Goal: Task Accomplishment & Management: Complete application form

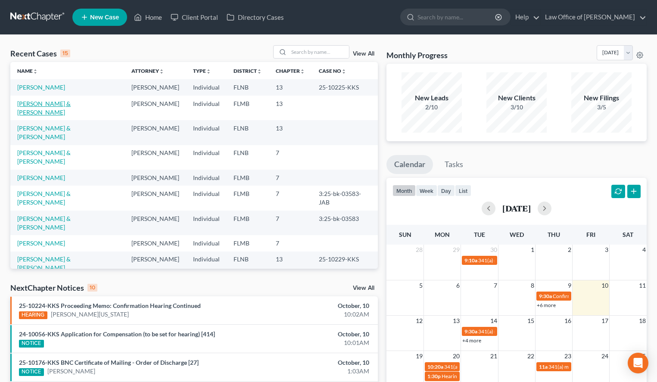
click at [71, 103] on link "[PERSON_NAME] & [PERSON_NAME]" at bounding box center [43, 108] width 53 height 16
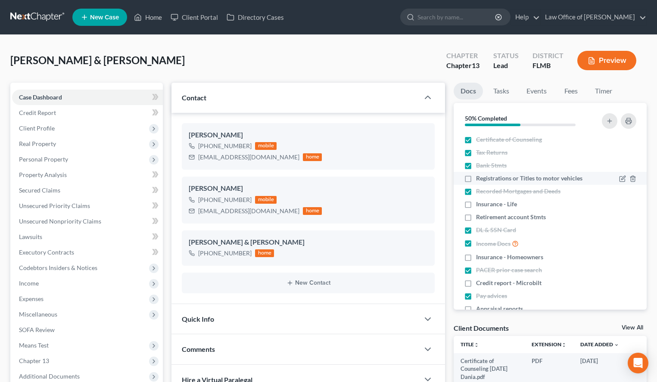
click at [475, 183] on li "Registrations or Titles to motor vehicles" at bounding box center [550, 178] width 193 height 13
click at [476, 179] on label "Registrations or Titles to motor vehicles" at bounding box center [529, 178] width 106 height 9
click at [479, 179] on input "Registrations or Titles to motor vehicles" at bounding box center [482, 177] width 6 height 6
checkbox input "true"
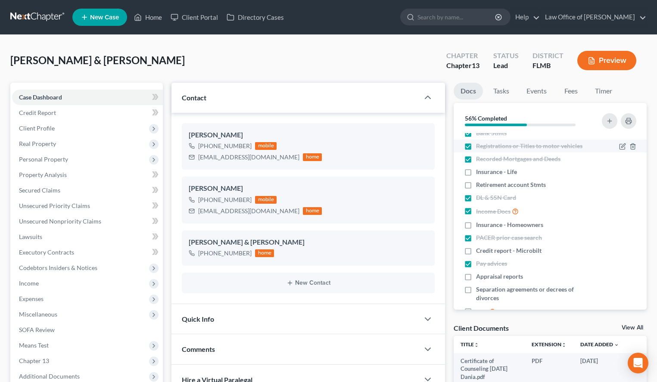
scroll to position [55, 0]
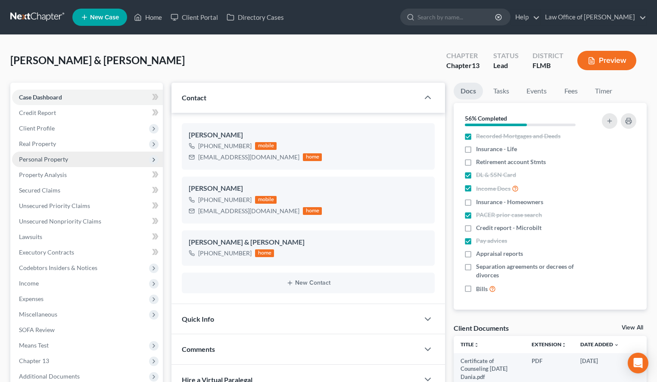
click at [66, 163] on span "Personal Property" at bounding box center [87, 160] width 151 height 16
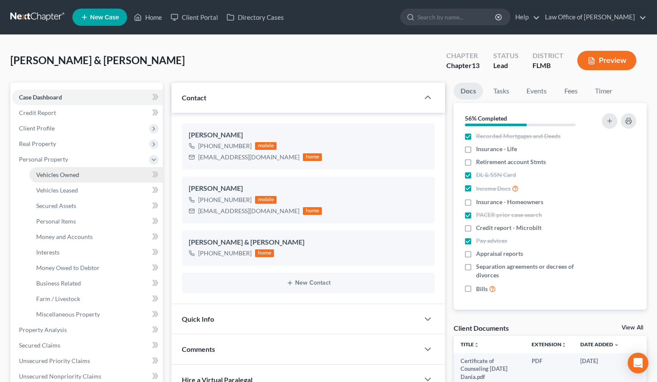
click at [75, 169] on link "Vehicles Owned" at bounding box center [96, 175] width 134 height 16
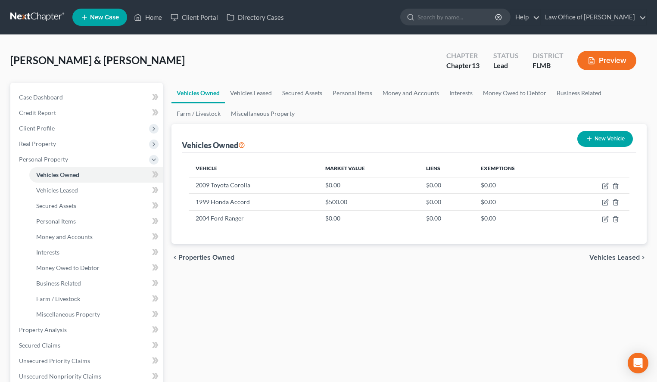
click at [610, 327] on div "Vehicles Owned Vehicles Leased Secured Assets Personal Items Money and Accounts…" at bounding box center [409, 339] width 484 height 513
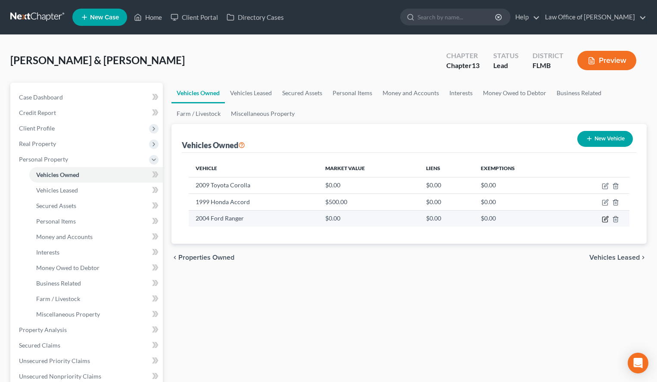
click at [604, 220] on icon "button" at bounding box center [606, 218] width 4 height 4
select select "0"
select select "22"
select select "2"
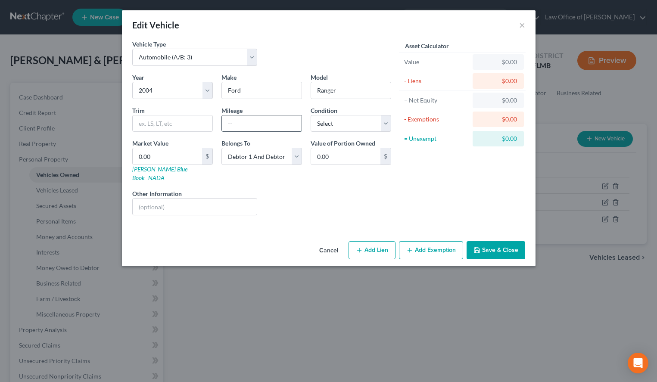
click at [248, 128] on input "text" at bounding box center [262, 123] width 80 height 16
type input "327,000"
click at [311, 115] on select "Select Excellent Very Good Good Fair Poor" at bounding box center [351, 123] width 81 height 17
select select "3"
click option "Fair" at bounding box center [0, 0] width 0 height 0
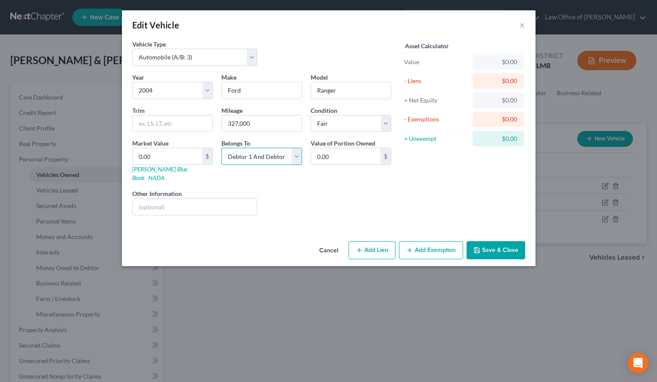
click at [221, 148] on select "Select Debtor 1 Only Debtor 2 Only Debtor 1 And Debtor 2 Only At Least One Of T…" at bounding box center [261, 156] width 81 height 17
select select "0"
click option "Debtor 1 Only" at bounding box center [0, 0] width 0 height 0
click at [186, 158] on input "0.00" at bounding box center [167, 156] width 69 height 16
type input "2"
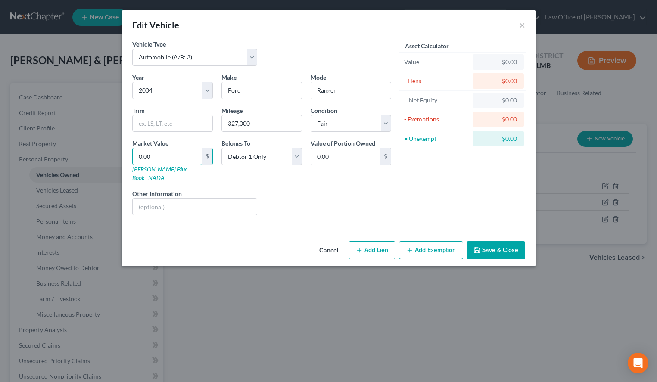
type input "2.00"
type input "29"
type input "29.00"
type input "298"
type input "298.00"
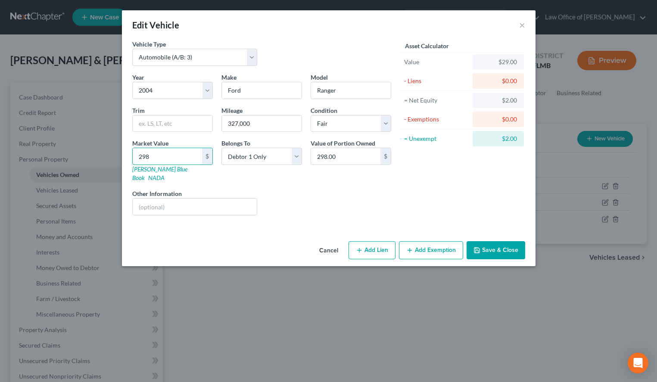
type input "2985"
type input "2,985.00"
click at [477, 247] on icon "button" at bounding box center [476, 250] width 7 height 7
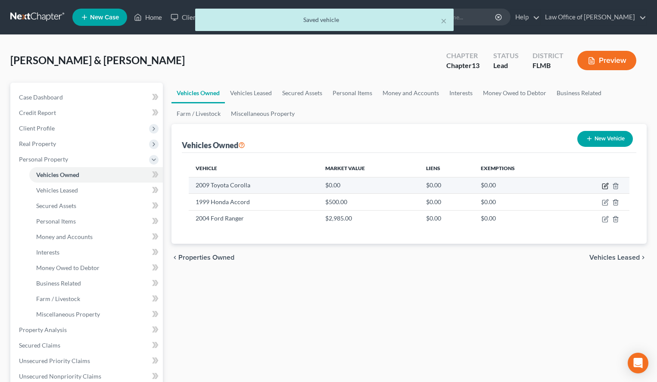
click at [604, 187] on icon "button" at bounding box center [606, 185] width 4 height 4
select select "0"
select select "17"
select select "2"
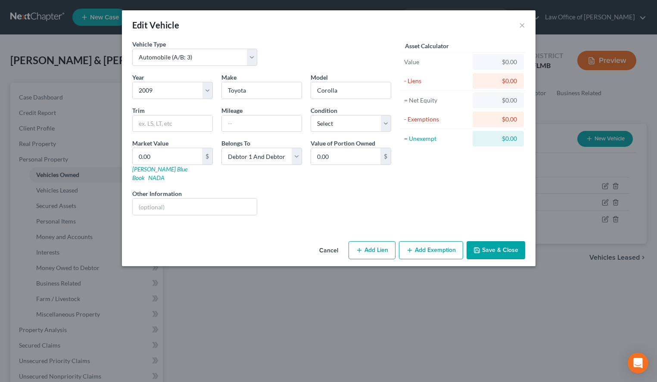
click at [455, 38] on div "Edit Vehicle ×" at bounding box center [328, 24] width 413 height 29
click at [281, 123] on input "text" at bounding box center [262, 123] width 80 height 16
type input "297,000"
click at [311, 115] on select "Select Excellent Very Good Good Fair Poor" at bounding box center [351, 123] width 81 height 17
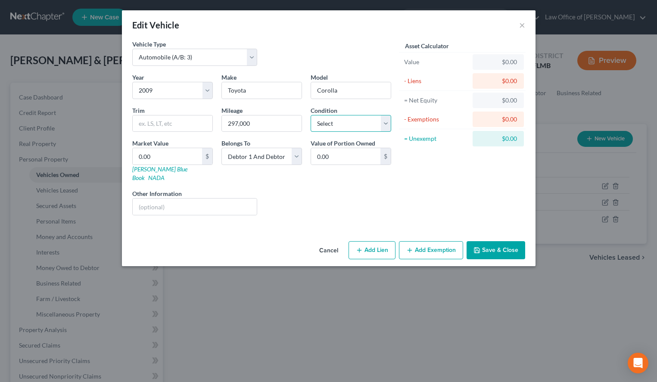
select select "3"
click option "Fair" at bounding box center [0, 0] width 0 height 0
click at [159, 149] on input "0.00" at bounding box center [167, 156] width 69 height 16
type input "3"
type input "3.00"
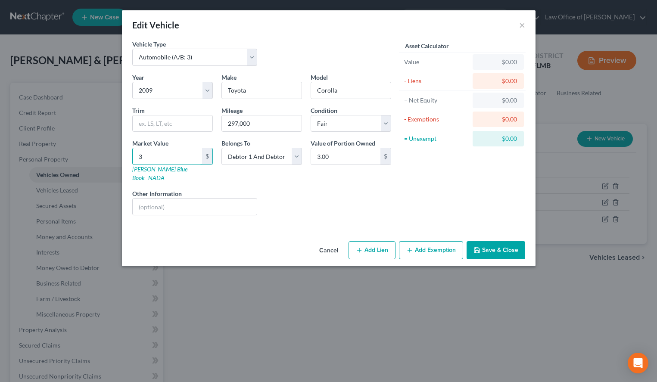
type input "31"
type input "31.00"
type input "314"
type input "314.00"
type input "3145"
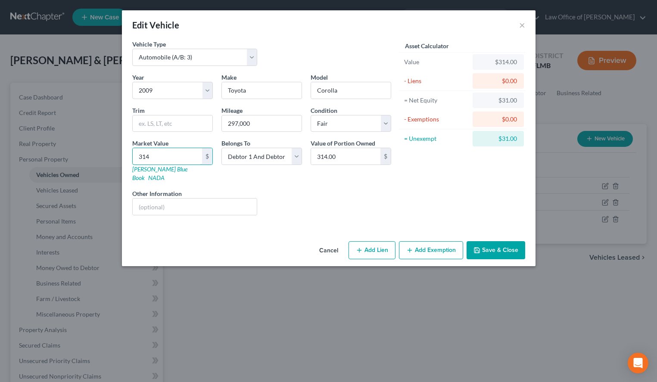
type input "3,145.00"
click at [479, 249] on button "Save & Close" at bounding box center [495, 250] width 59 height 18
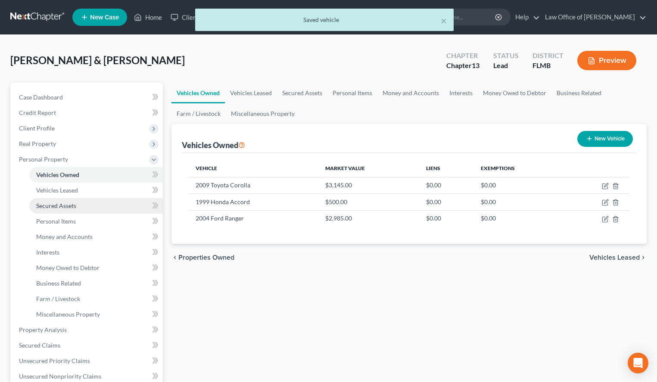
click at [75, 210] on link "Secured Assets" at bounding box center [96, 206] width 134 height 16
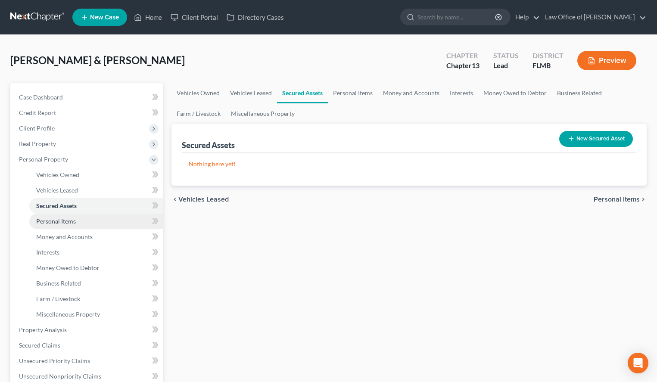
click at [77, 222] on link "Personal Items" at bounding box center [96, 222] width 134 height 16
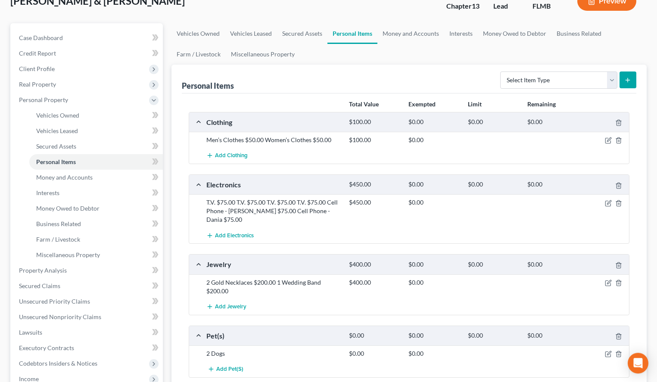
scroll to position [88, 0]
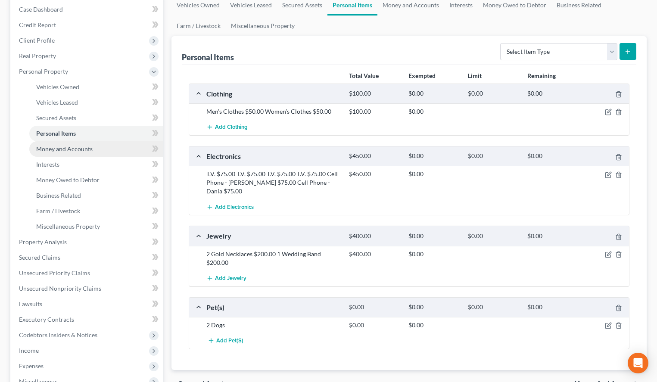
click at [76, 147] on span "Money and Accounts" at bounding box center [64, 148] width 56 height 7
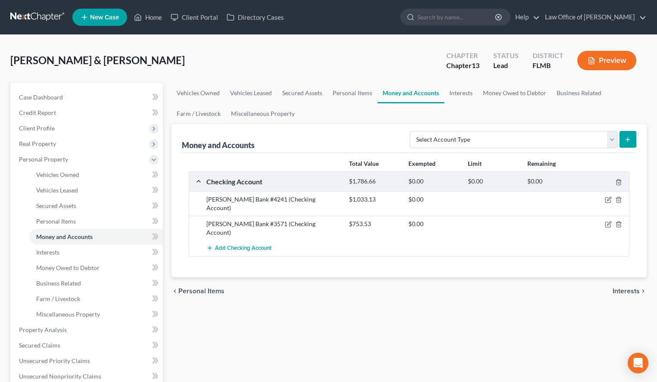
click at [326, 360] on div "Vehicles Owned Vehicles Leased Secured Assets Personal Items Money and Accounts…" at bounding box center [409, 339] width 484 height 513
click at [410, 131] on select "Select Account Type Brokerage (A/B: 18, SOFA: 20) Cash on Hand (A/B: 16) Certif…" at bounding box center [514, 139] width 208 height 17
click option "Other (Credit Union, Health Savings Account, etc) (A/B: 17, SOFA: 20)" at bounding box center [0, 0] width 0 height 0
click at [410, 131] on select "Select Account Type Brokerage (A/B: 18, SOFA: 20) Cash on Hand (A/B: 16) Certif…" at bounding box center [514, 139] width 208 height 17
select select "money_market"
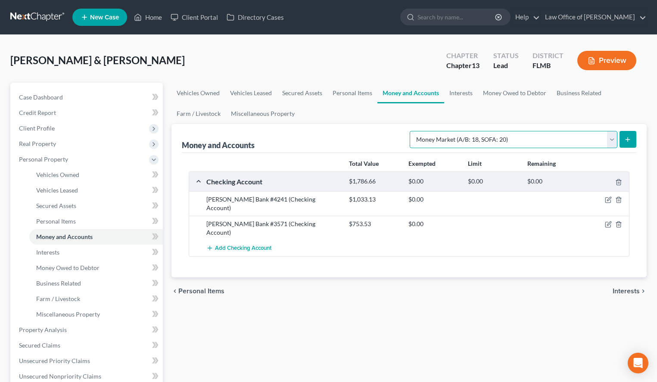
click option "Money Market (A/B: 18, SOFA: 20)" at bounding box center [0, 0] width 0 height 0
click at [628, 143] on button "submit" at bounding box center [627, 139] width 17 height 17
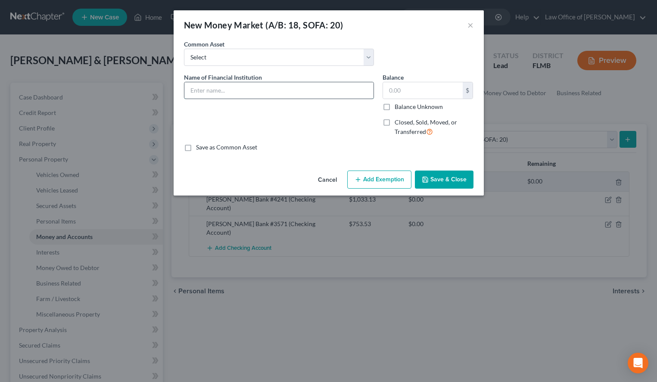
click at [351, 89] on input "text" at bounding box center [278, 90] width 189 height 16
type input "C"
click at [432, 185] on button "Save & Close" at bounding box center [444, 180] width 59 height 18
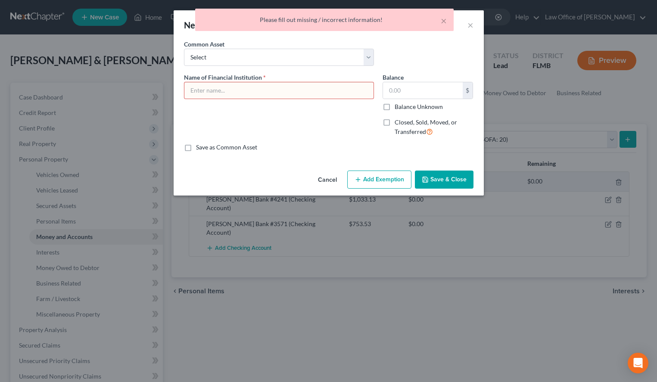
click at [334, 182] on button "Cancel" at bounding box center [327, 179] width 33 height 17
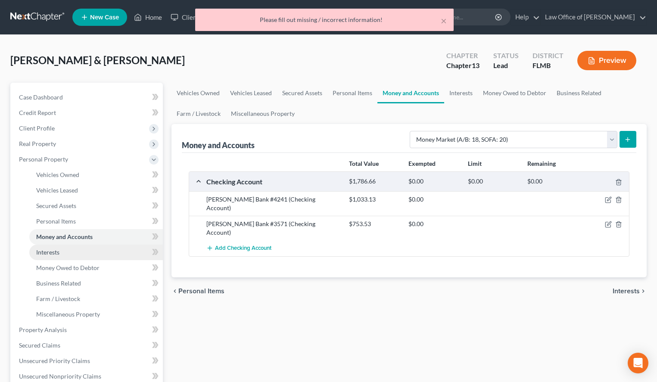
click at [86, 256] on link "Interests" at bounding box center [96, 253] width 134 height 16
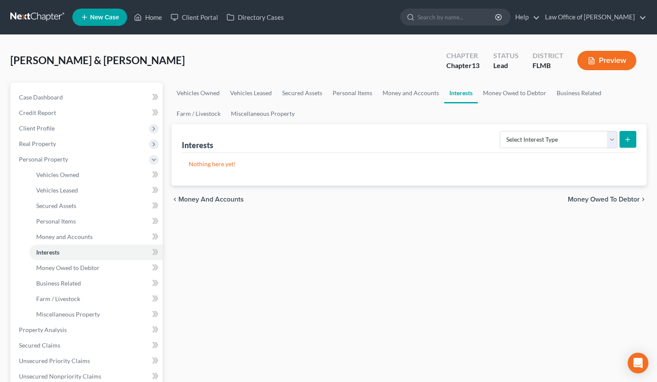
click at [637, 279] on div "Vehicles Owned Vehicles Leased Secured Assets Personal Items Money and Accounts…" at bounding box center [409, 339] width 484 height 513
